Goal: Task Accomplishment & Management: Use online tool/utility

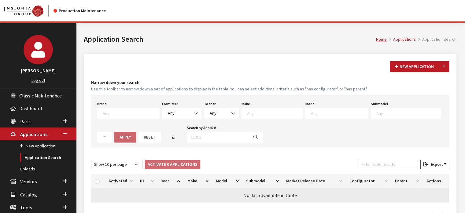
drag, startPoint x: 6, startPoint y: 17, endPoint x: 164, endPoint y: 194, distance: 236.9
click at [164, 194] on table "Activated ID Year Make Model Submodel Market Release Date Configurator Parent A…" at bounding box center [270, 188] width 358 height 28
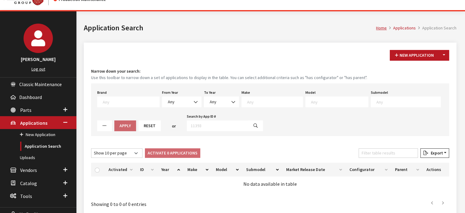
scroll to position [10, 0]
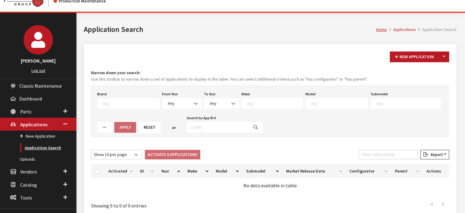
click at [42, 149] on link "Application Search" at bounding box center [38, 147] width 76 height 11
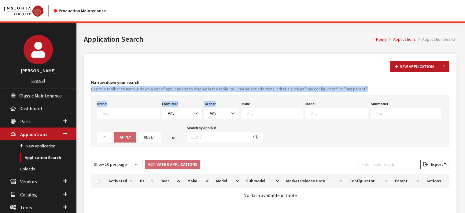
drag, startPoint x: 2, startPoint y: 2, endPoint x: 199, endPoint y: 109, distance: 224.8
click at [199, 109] on div "New Application Toggle Dropdown New From Existing... Narrow down your search: U…" at bounding box center [270, 141] width 373 height 174
click at [184, 116] on span "Any" at bounding box center [181, 113] width 39 height 11
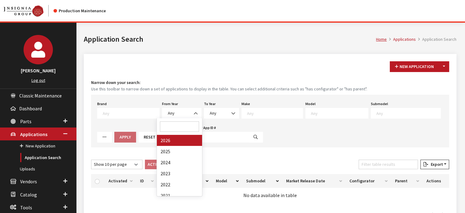
click at [188, 134] on span at bounding box center [179, 126] width 45 height 17
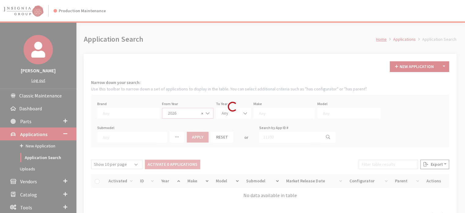
select select "2026"
select select
click at [274, 116] on div "Loading..." at bounding box center [232, 106] width 465 height 213
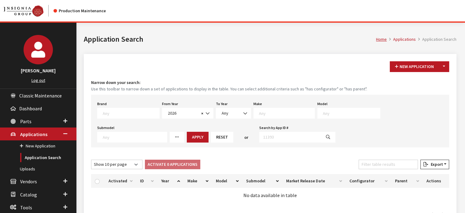
click at [274, 116] on span at bounding box center [283, 113] width 61 height 11
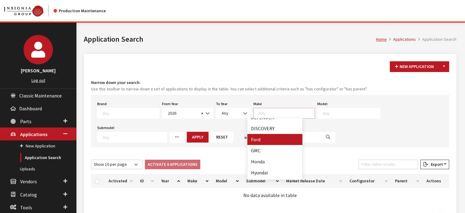
scroll to position [92, 0]
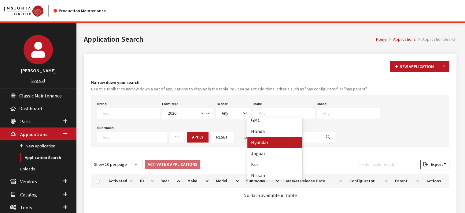
select select "30"
select select
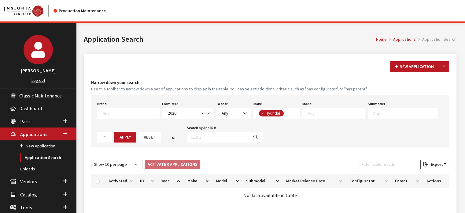
drag, startPoint x: 331, startPoint y: 106, endPoint x: 331, endPoint y: 109, distance: 3.7
click at [331, 106] on div "Model Any" at bounding box center [333, 108] width 65 height 19
drag, startPoint x: 331, startPoint y: 110, endPoint x: 324, endPoint y: 115, distance: 8.9
click at [331, 110] on textarea "Search" at bounding box center [336, 113] width 57 height 6
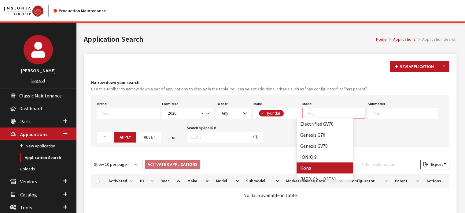
drag, startPoint x: 316, startPoint y: 165, endPoint x: 139, endPoint y: 150, distance: 178.3
select select "1006"
select select
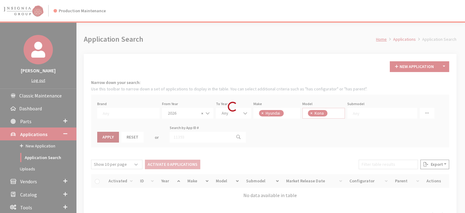
scroll to position [17, 0]
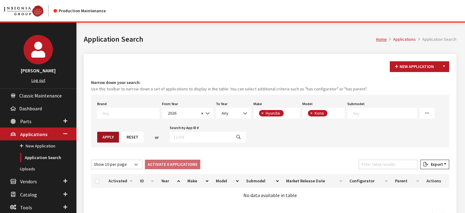
click at [111, 137] on button "Apply" at bounding box center [108, 136] width 22 height 11
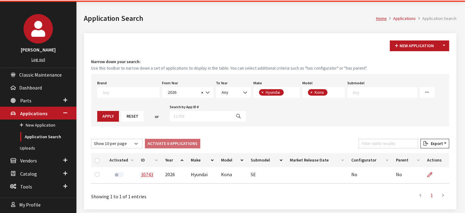
scroll to position [43, 0]
